Goal: Information Seeking & Learning: Learn about a topic

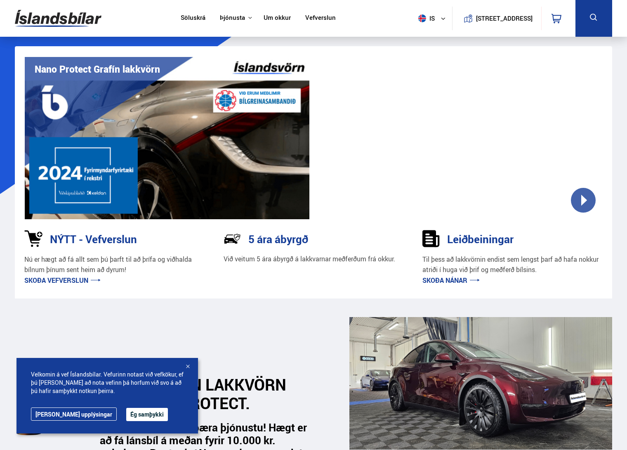
click at [126, 416] on button "Ég samþykki" at bounding box center [147, 414] width 42 height 13
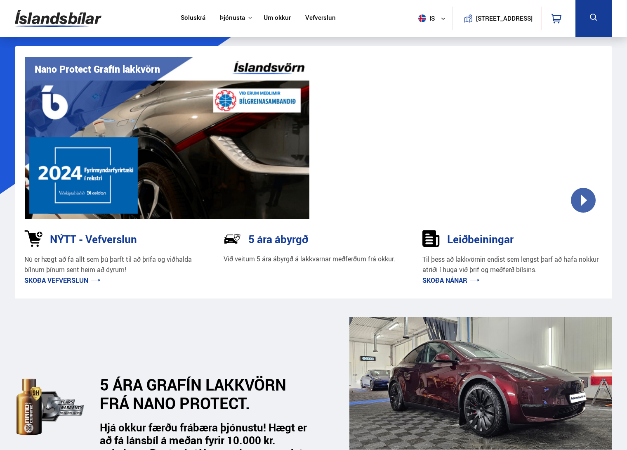
click at [189, 17] on link "Söluskrá" at bounding box center [193, 18] width 25 height 9
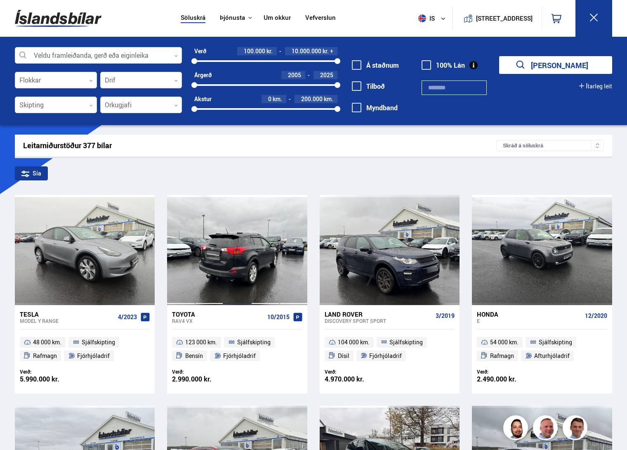
click at [233, 266] on div at bounding box center [237, 250] width 28 height 110
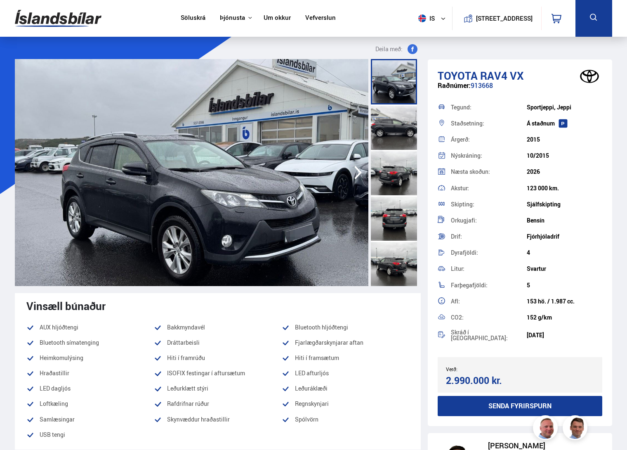
click at [398, 127] on div at bounding box center [394, 126] width 46 height 45
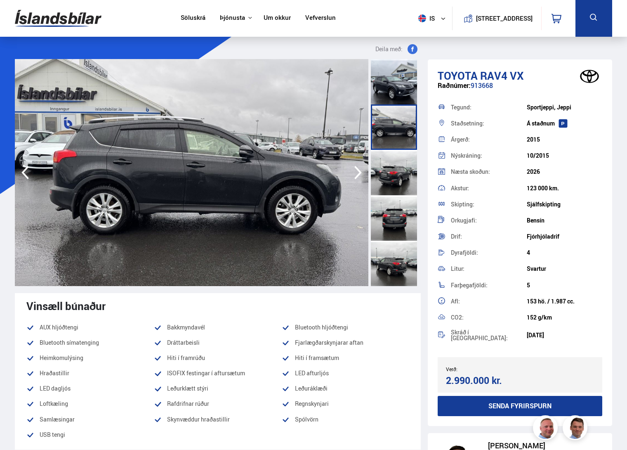
click at [393, 172] on div at bounding box center [394, 172] width 46 height 45
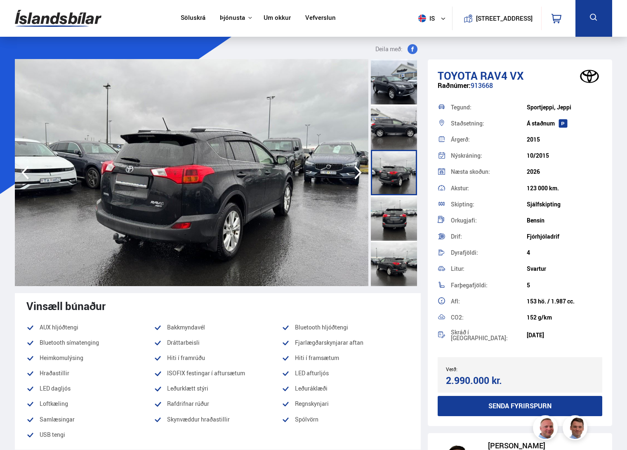
click at [394, 200] on div at bounding box center [394, 217] width 46 height 45
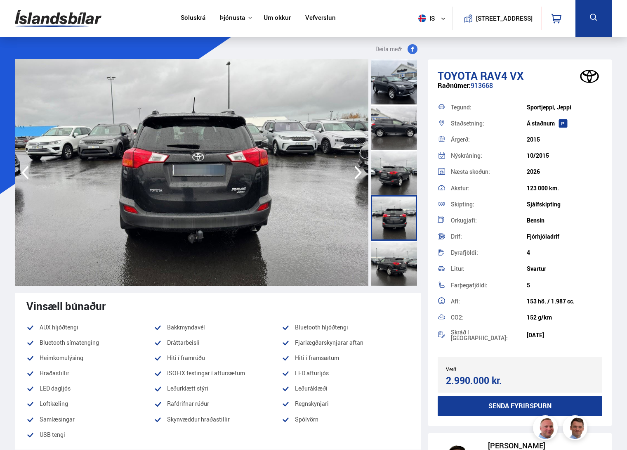
click at [394, 259] on div at bounding box center [394, 262] width 46 height 45
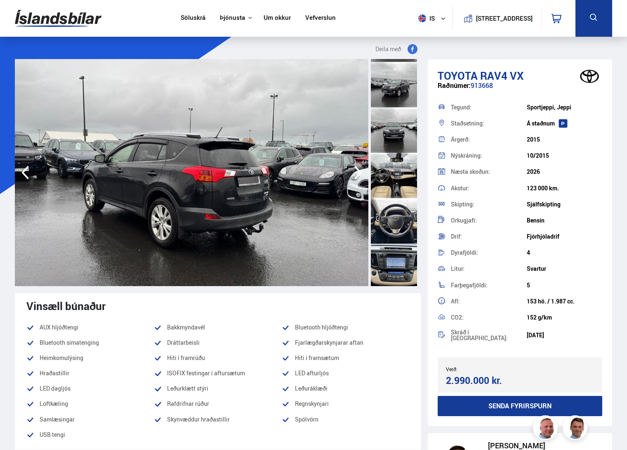
scroll to position [289, 0]
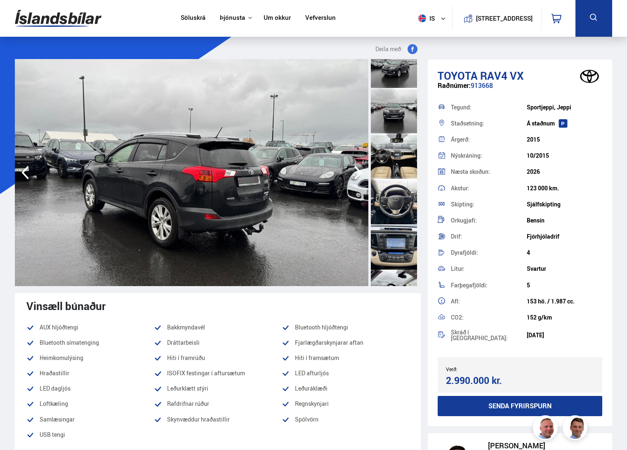
click at [398, 161] on div at bounding box center [394, 155] width 46 height 45
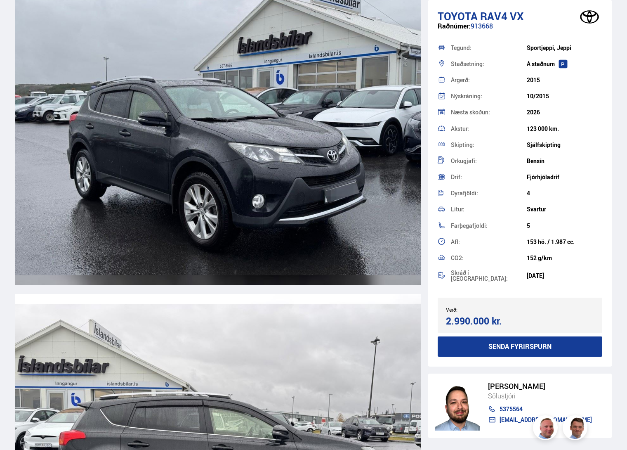
scroll to position [908, 0]
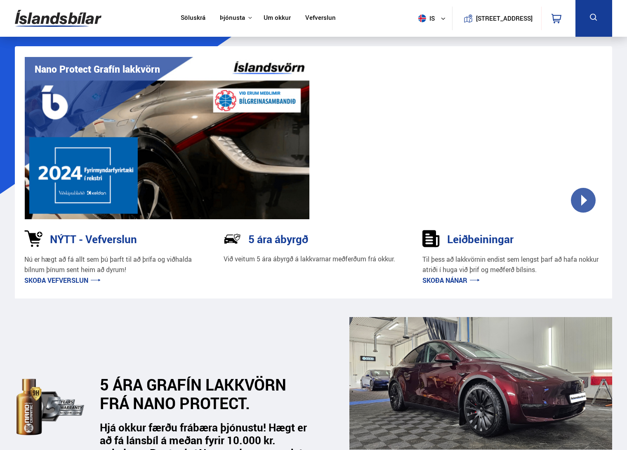
click at [325, 19] on link "Vefverslun" at bounding box center [320, 18] width 31 height 9
